Goal: Task Accomplishment & Management: Use online tool/utility

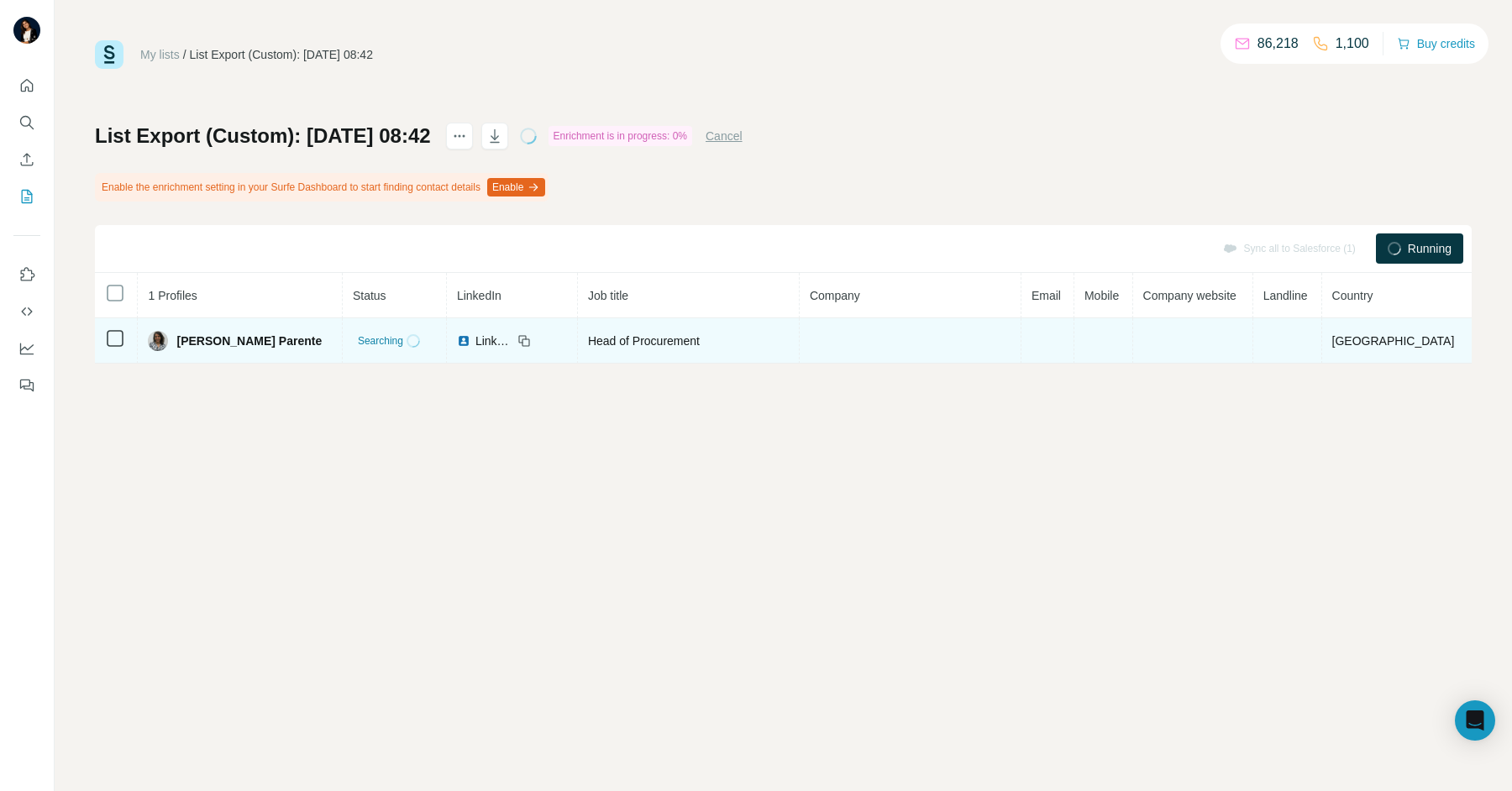
click at [112, 328] on div at bounding box center [115, 338] width 20 height 20
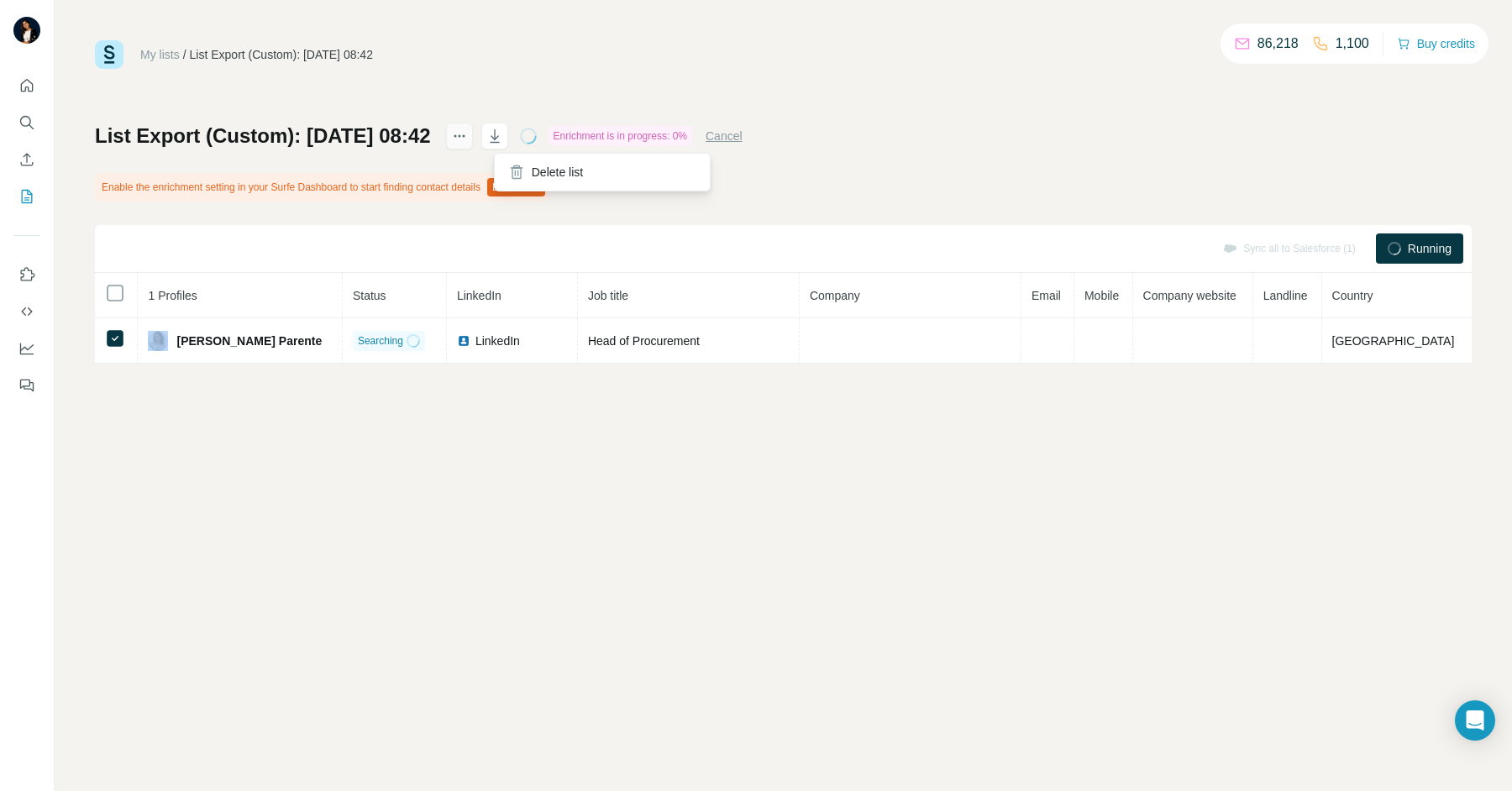
click at [456, 135] on icon "actions" at bounding box center [454, 136] width 3 height 3
click at [329, 175] on div "Enable the enrichment setting in your Surfe Dashboard to start finding contact …" at bounding box center [321, 187] width 454 height 29
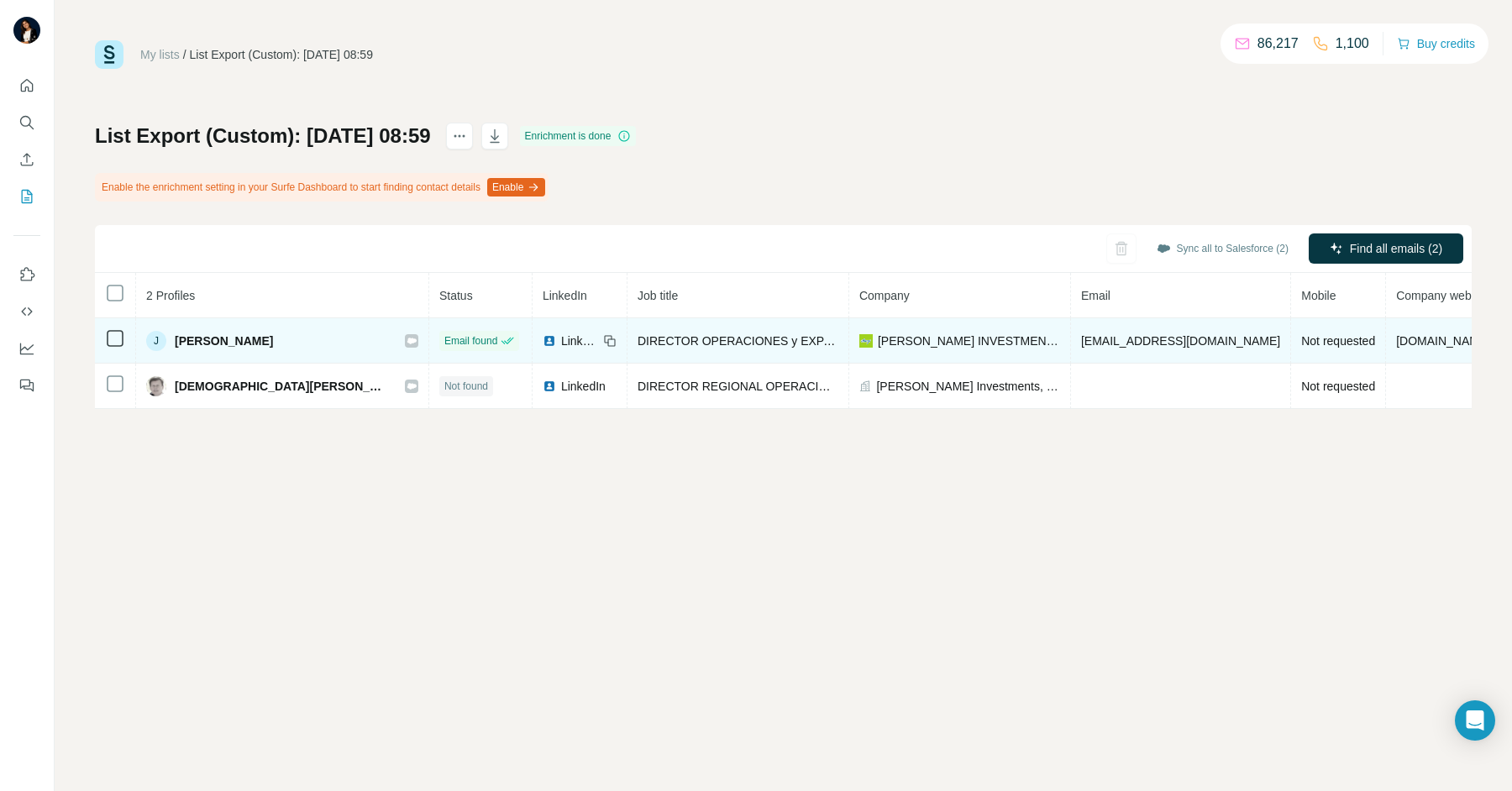
click at [406, 341] on icon at bounding box center [411, 341] width 10 height 14
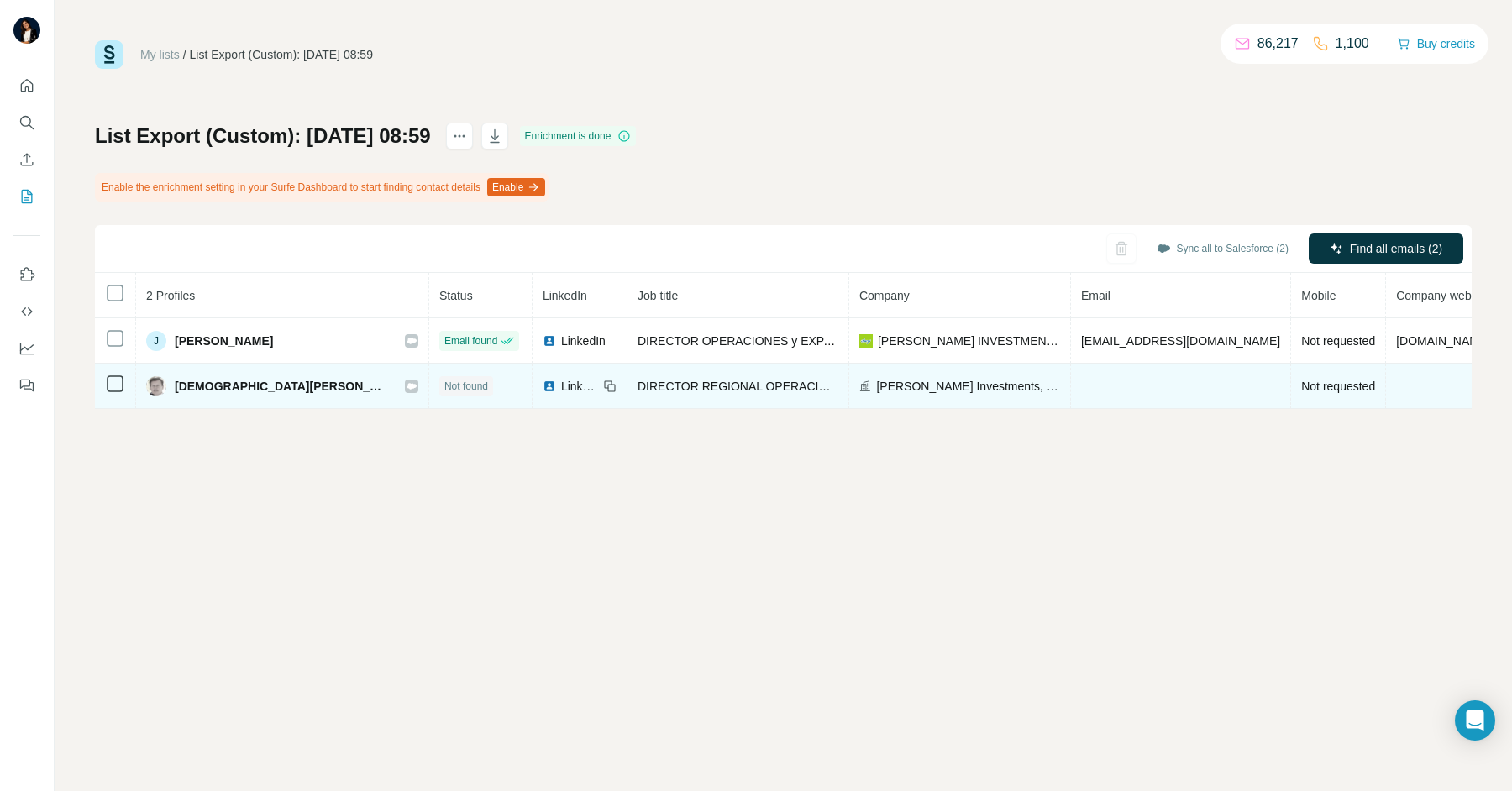
click at [406, 388] on icon at bounding box center [411, 387] width 10 height 14
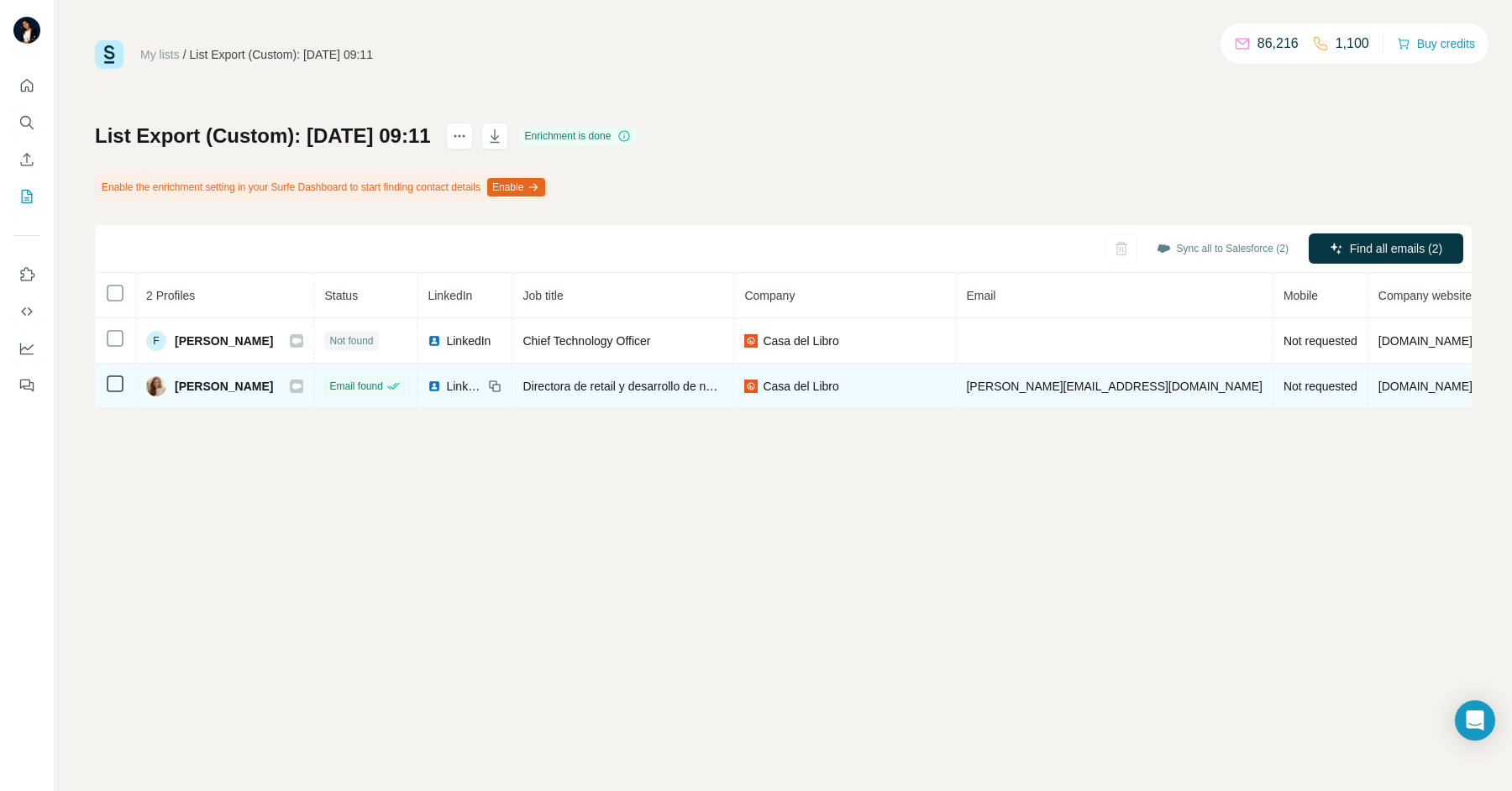
click at [1057, 387] on span "patricia@bit.ly" at bounding box center [1113, 387] width 296 height 14
click at [1062, 389] on span "patricia@bit.ly" at bounding box center [1113, 387] width 296 height 14
click at [1063, 389] on span "patricia@bit.ly" at bounding box center [1113, 387] width 296 height 14
click at [1063, 403] on td "patricia@bit.ly" at bounding box center [1114, 386] width 316 height 45
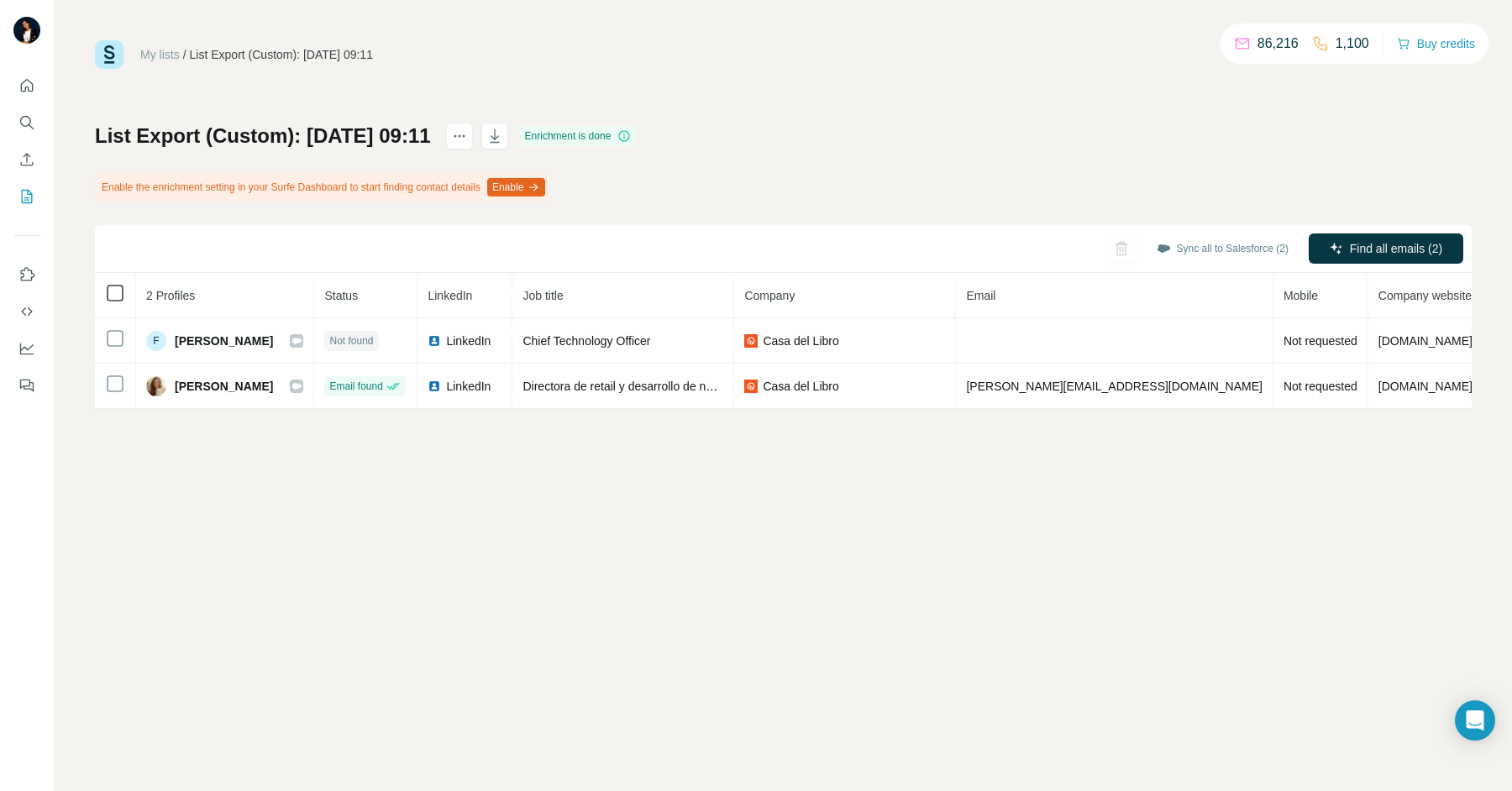
click at [109, 302] on icon at bounding box center [115, 292] width 20 height 20
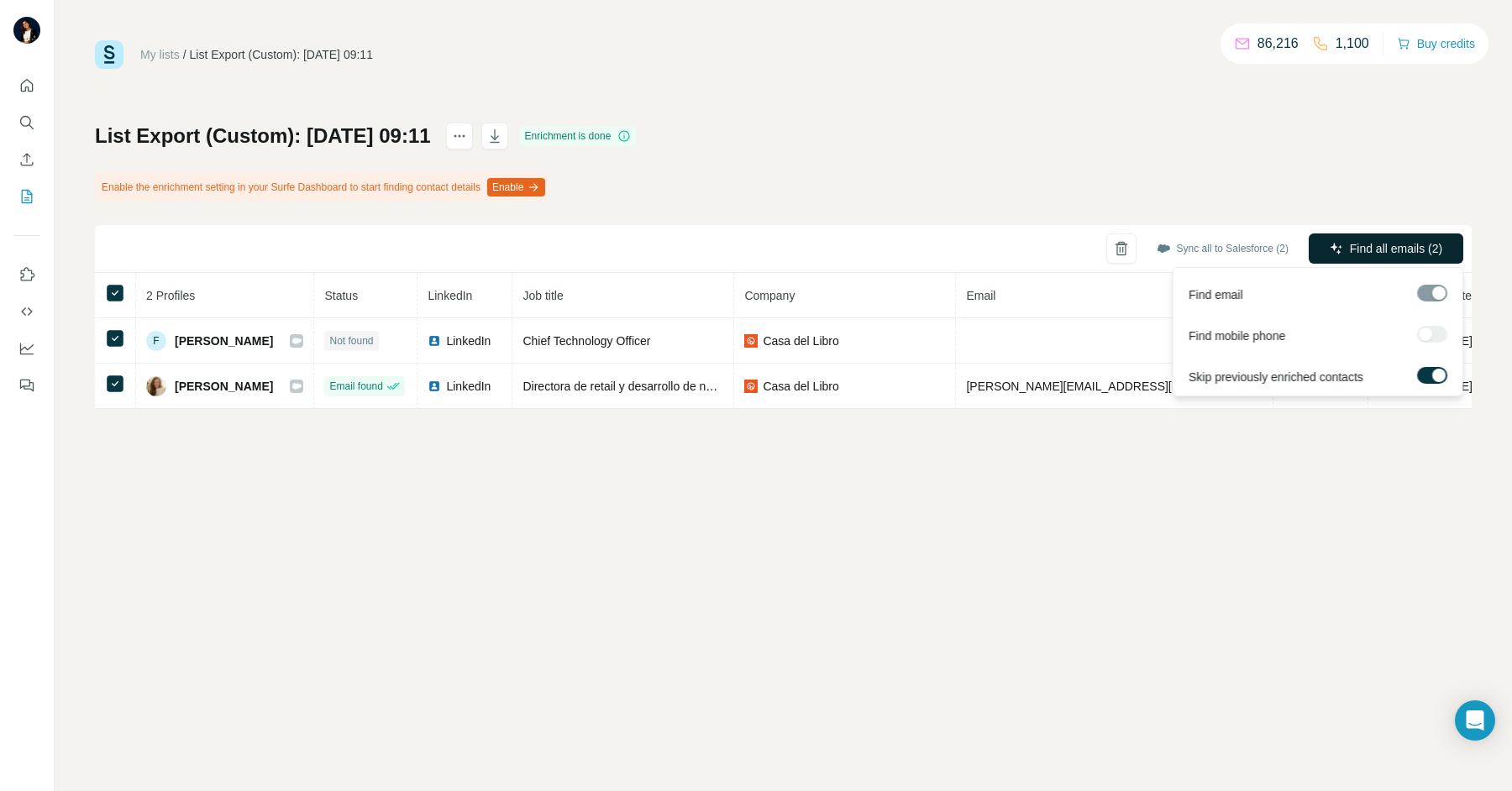
click at [1428, 248] on span "Find all emails (2)" at bounding box center [1396, 248] width 93 height 16
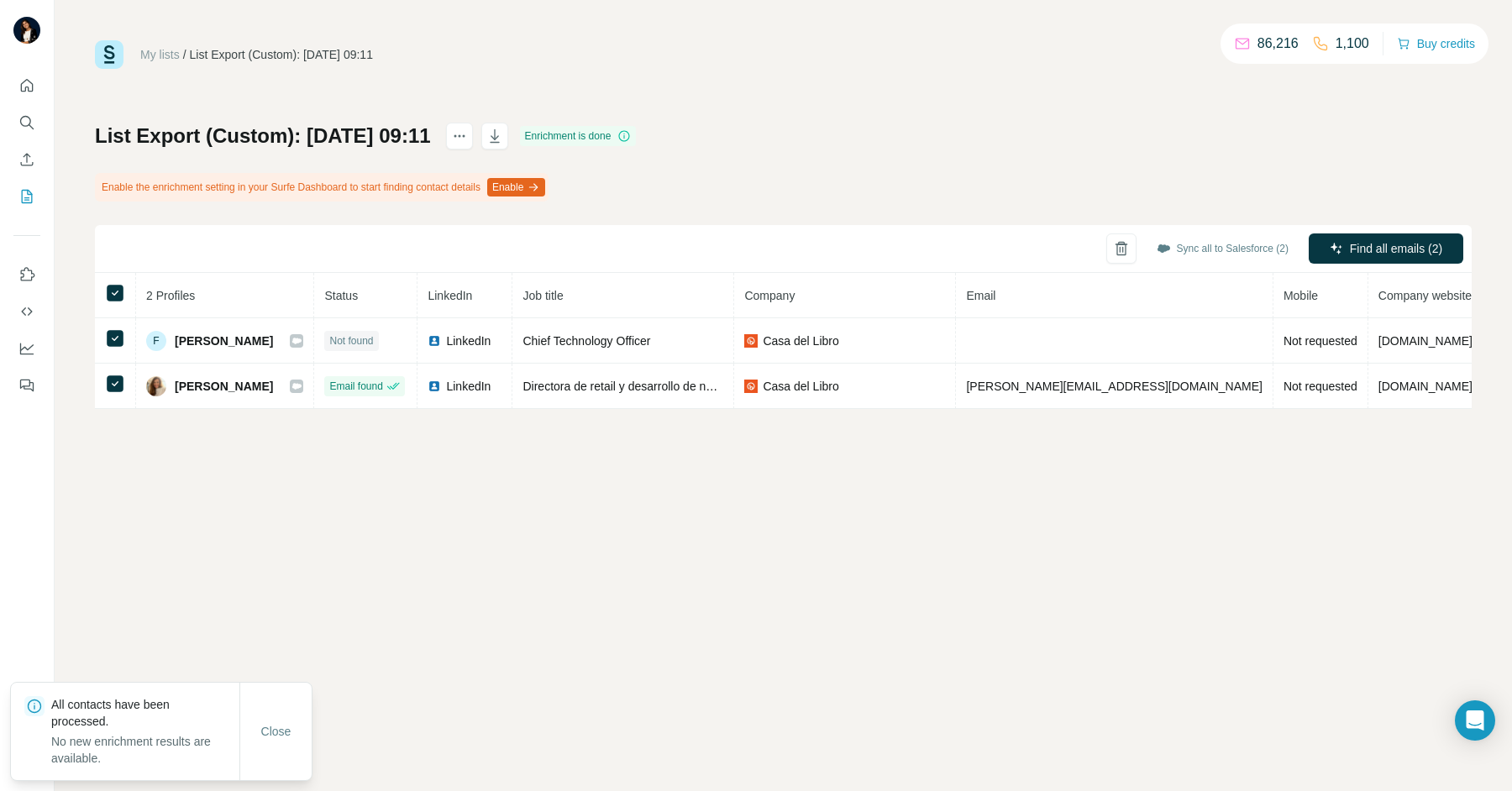
click at [593, 485] on div "My lists / List Export (Custom): 13/08/2025 09:11 86,216 1,100 Buy credits List…" at bounding box center [783, 396] width 1458 height 791
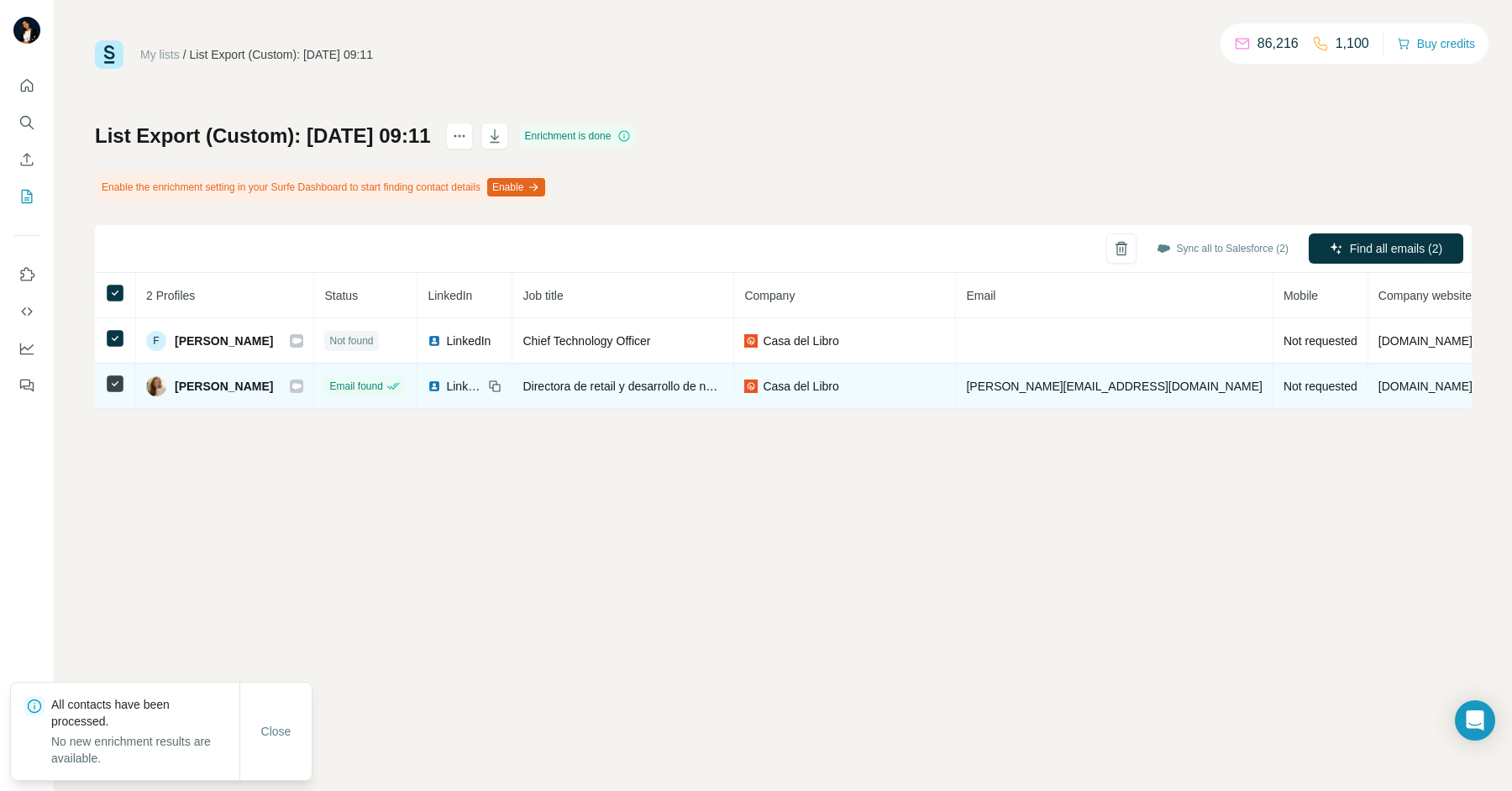
click at [302, 385] on icon at bounding box center [297, 386] width 10 height 6
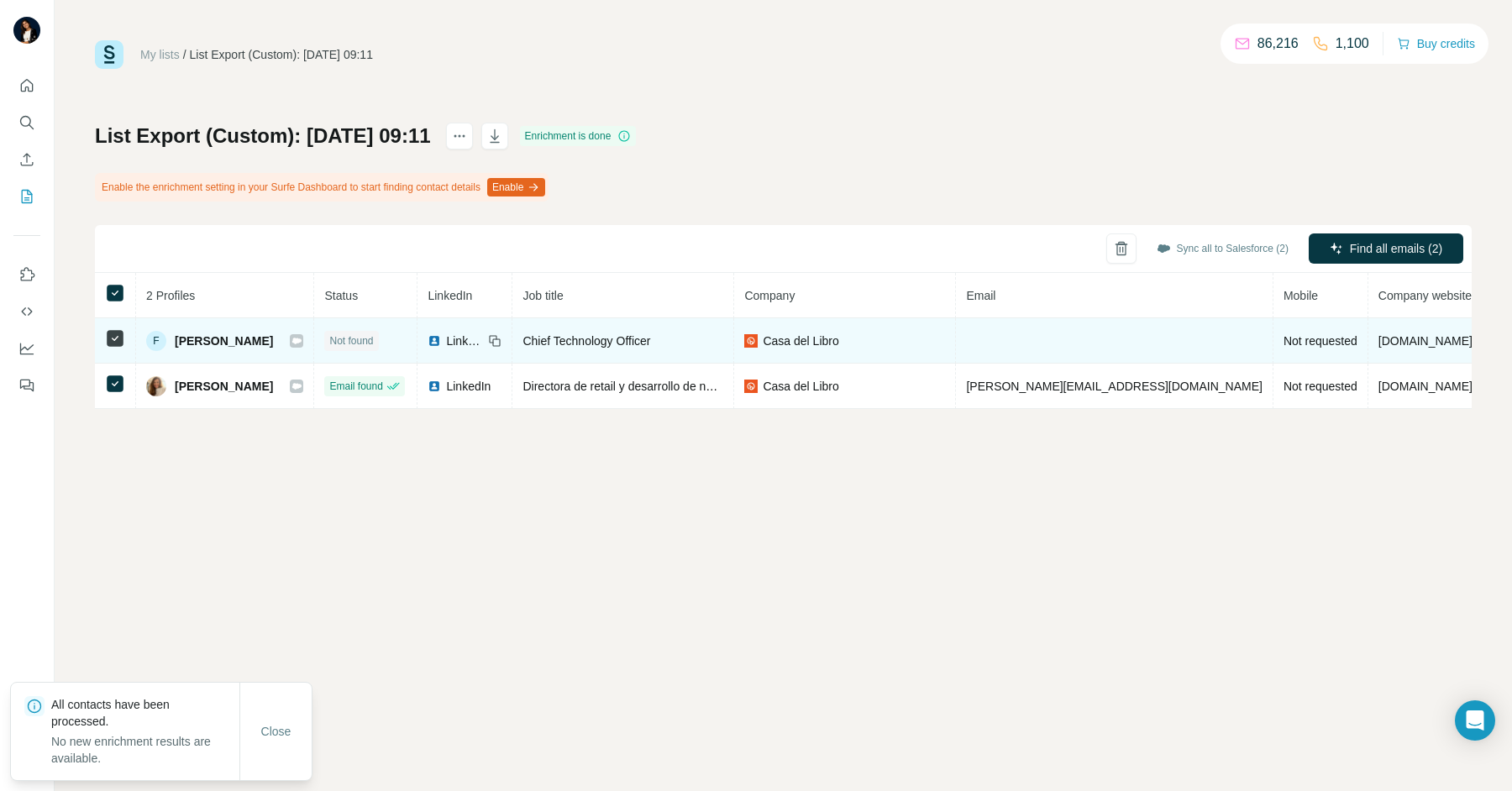
click at [302, 338] on icon at bounding box center [297, 341] width 10 height 6
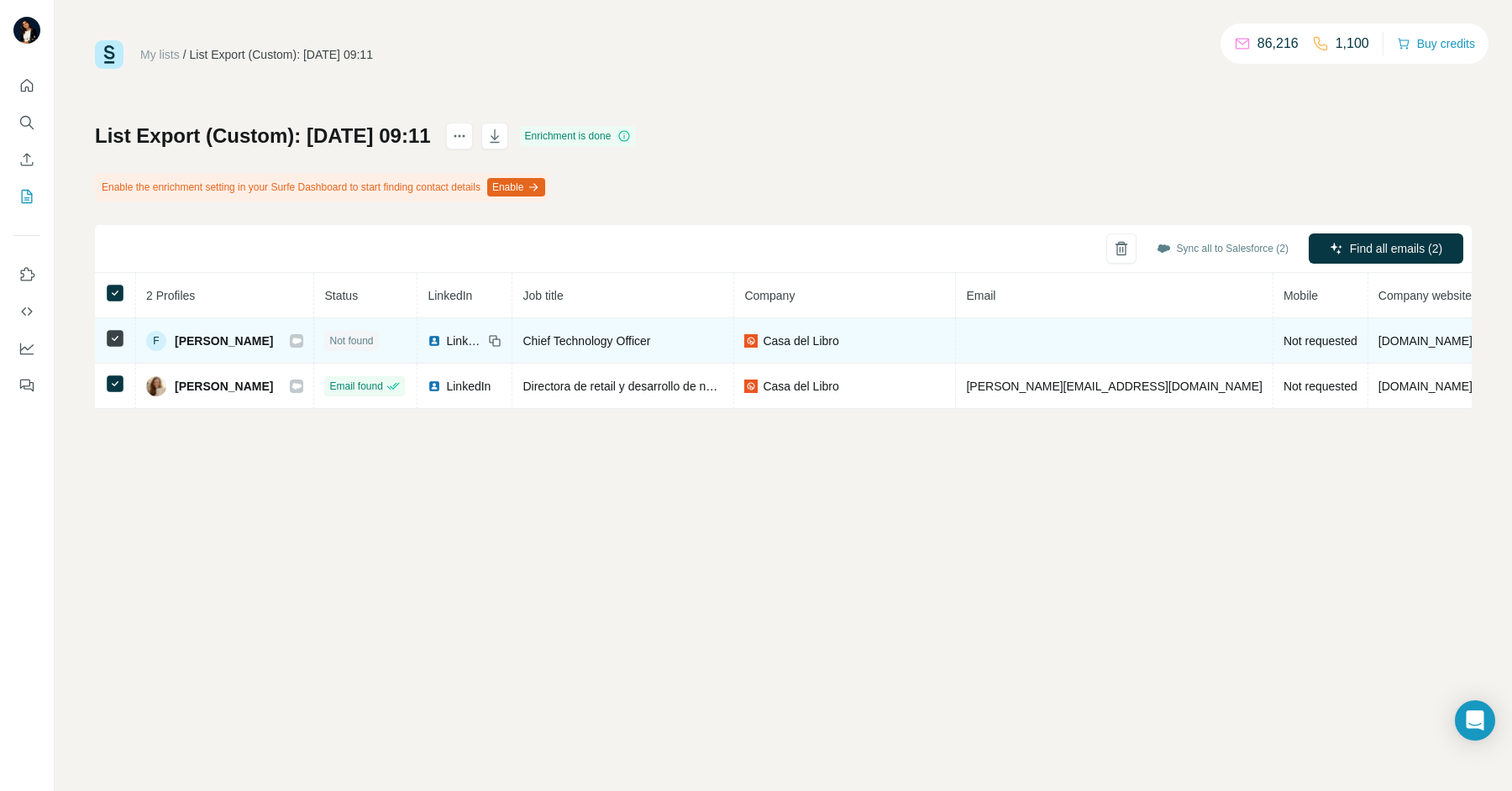
click at [302, 342] on icon at bounding box center [296, 341] width 10 height 14
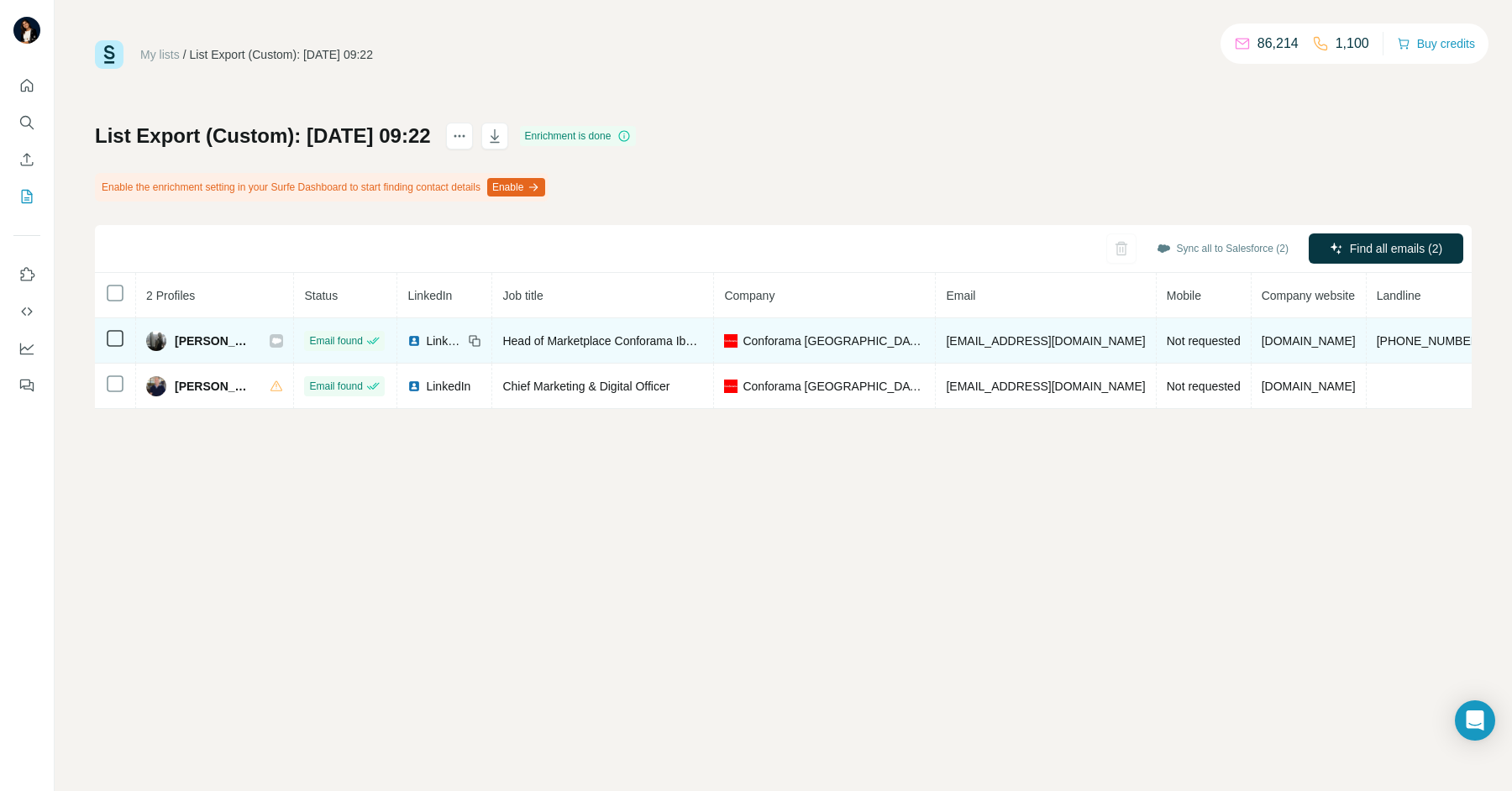
drag, startPoint x: 812, startPoint y: 335, endPoint x: 790, endPoint y: 337, distance: 22.1
click at [811, 335] on span "Conforama [GEOGRAPHIC_DATA]" at bounding box center [834, 341] width 182 height 16
click at [294, 341] on td "[PERSON_NAME]" at bounding box center [215, 341] width 158 height 45
click at [282, 341] on icon at bounding box center [277, 341] width 10 height 6
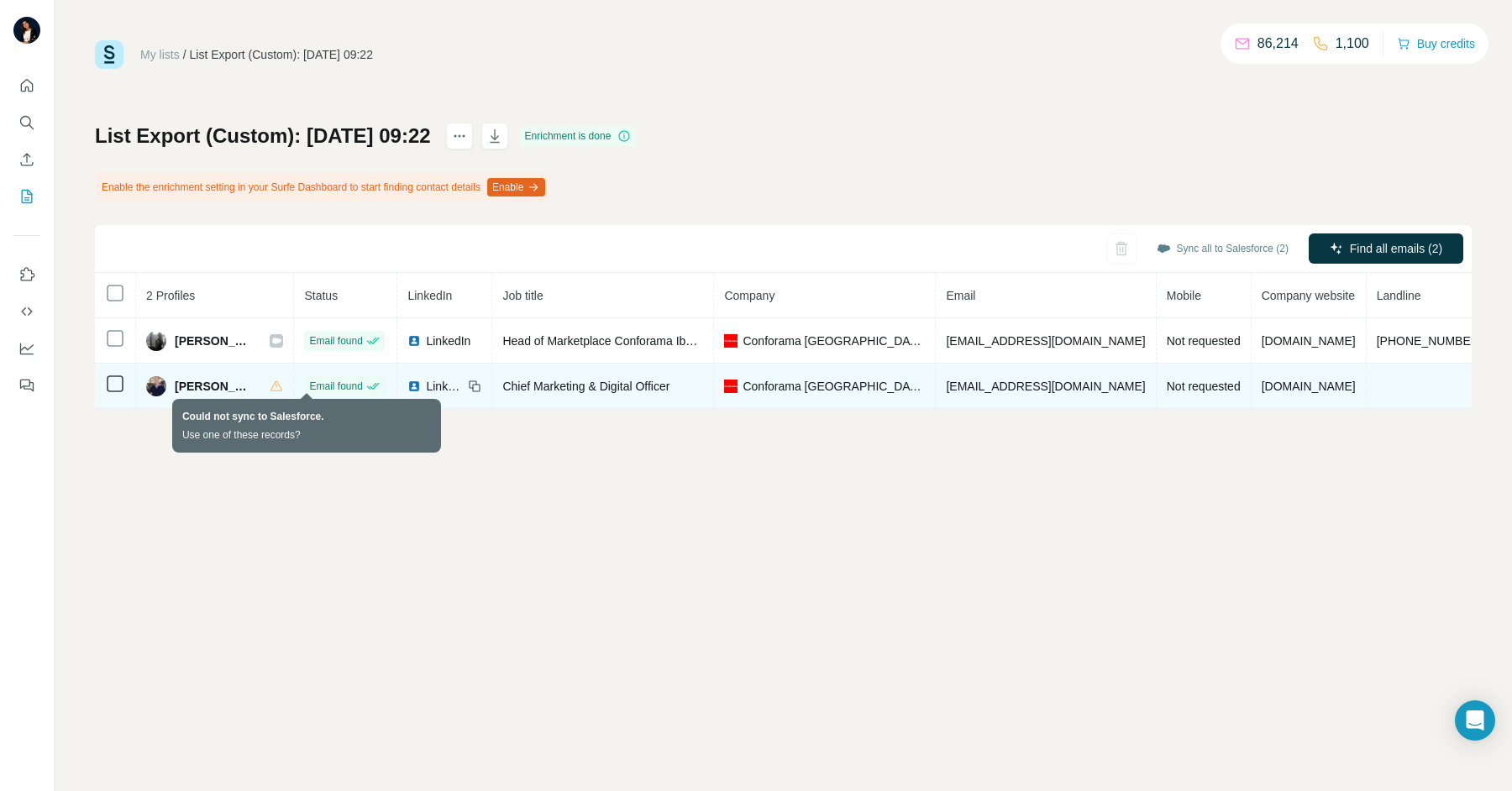
click at [283, 384] on icon at bounding box center [277, 387] width 14 height 14
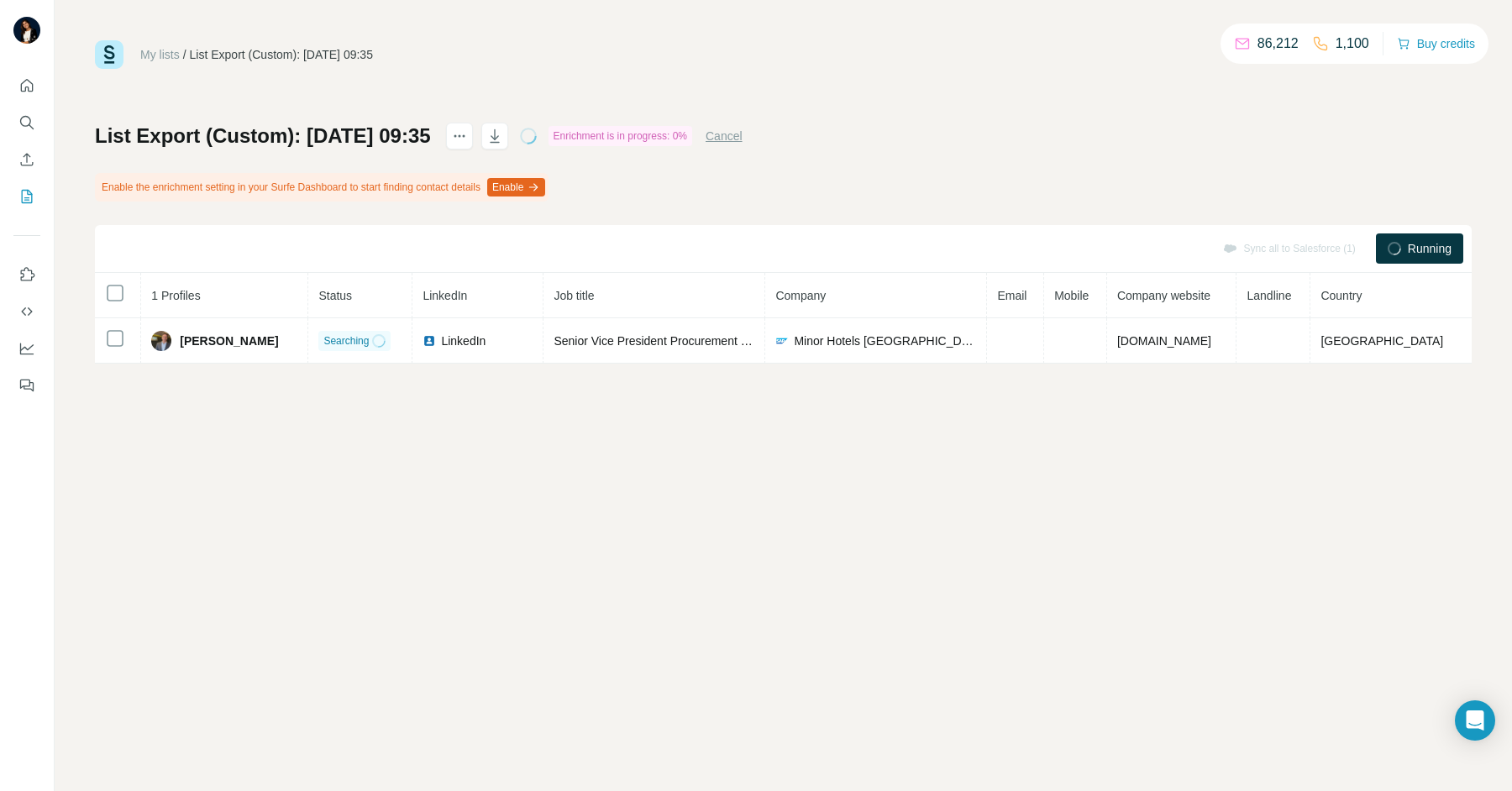
click at [545, 182] on button "Enable" at bounding box center [516, 187] width 58 height 18
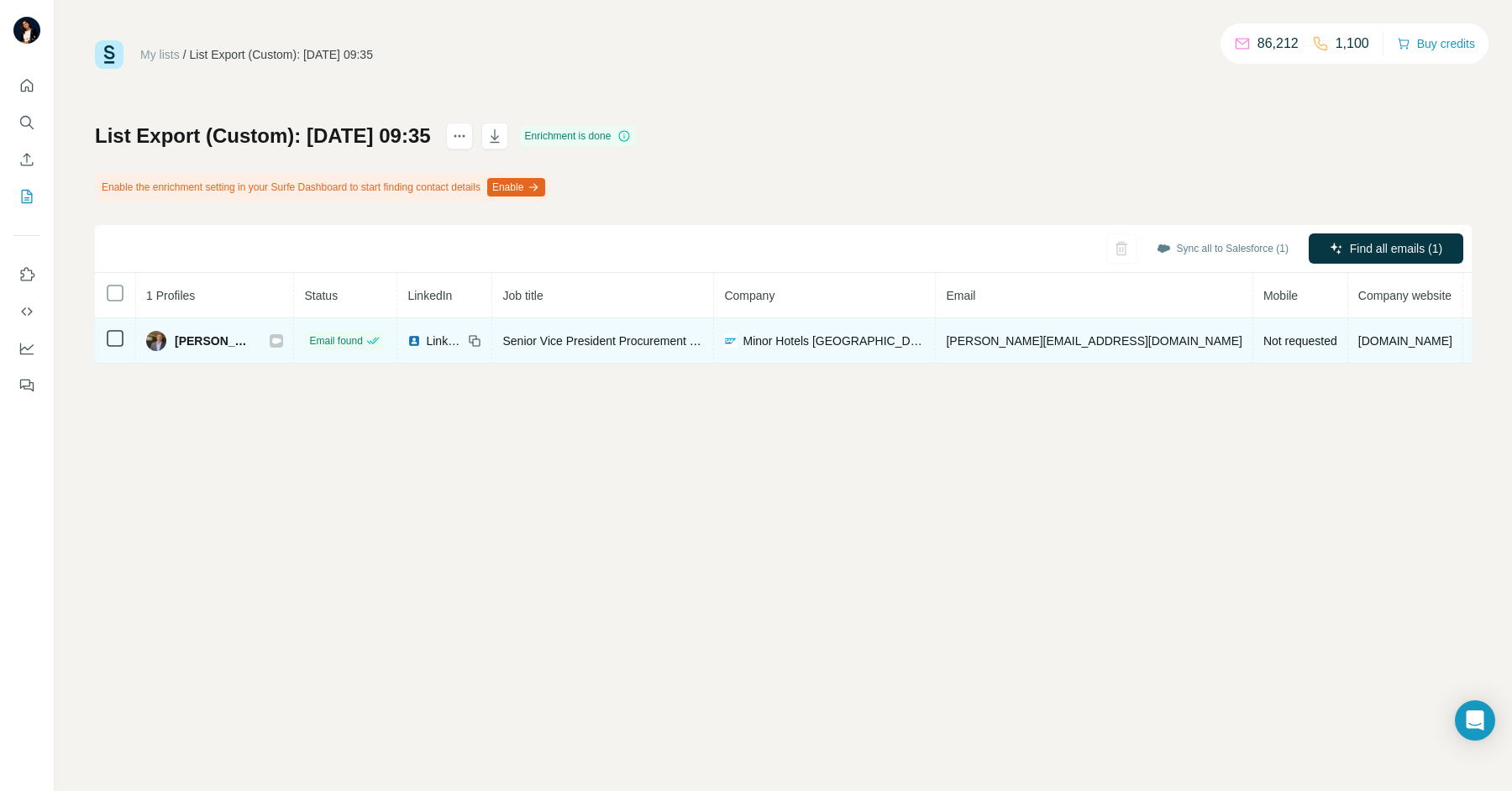
click at [282, 342] on icon at bounding box center [276, 341] width 10 height 14
